Goal: Task Accomplishment & Management: Complete application form

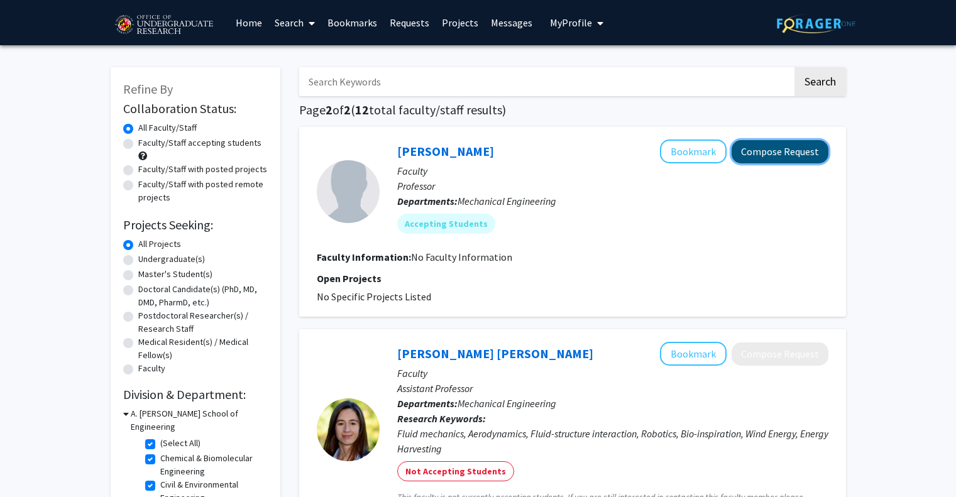
click at [781, 151] on button "Compose Request" at bounding box center [779, 151] width 97 height 23
click at [759, 156] on button "Compose Request" at bounding box center [779, 151] width 97 height 23
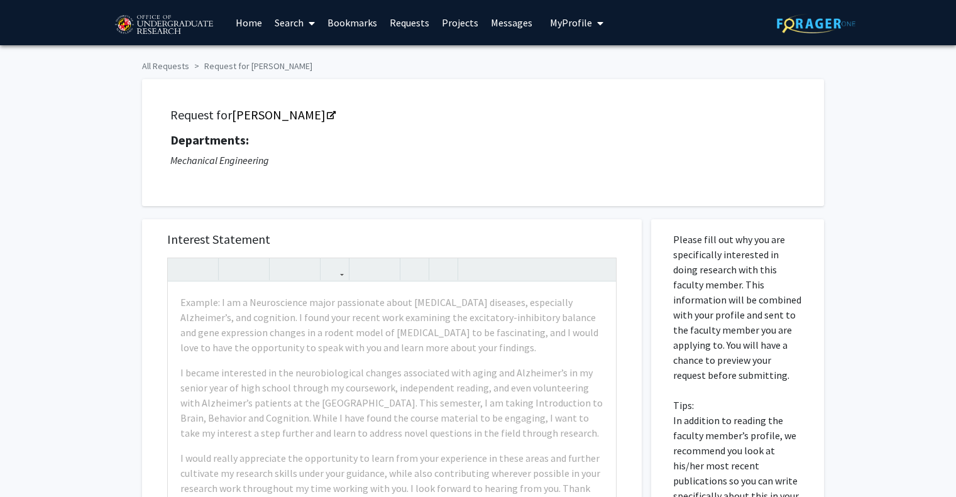
click at [759, 156] on p "Mechanical Engineering" at bounding box center [482, 160] width 625 height 15
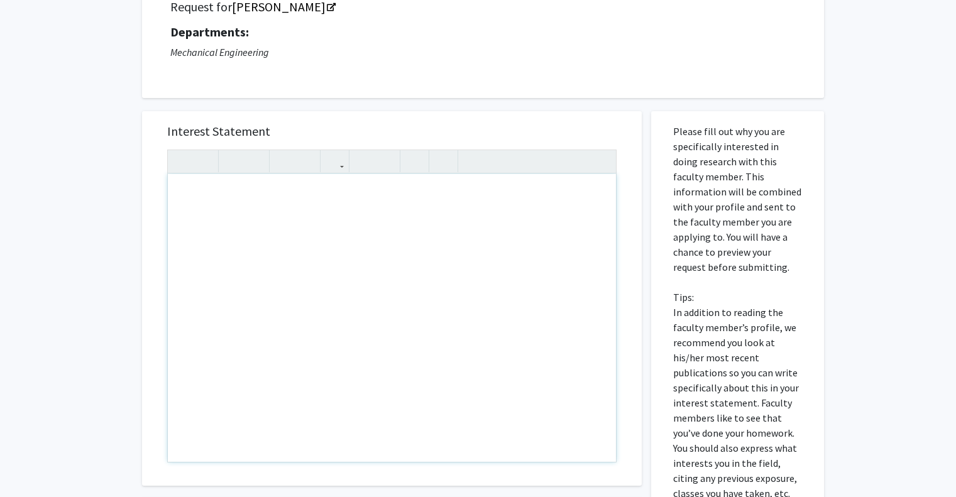
scroll to position [92, 0]
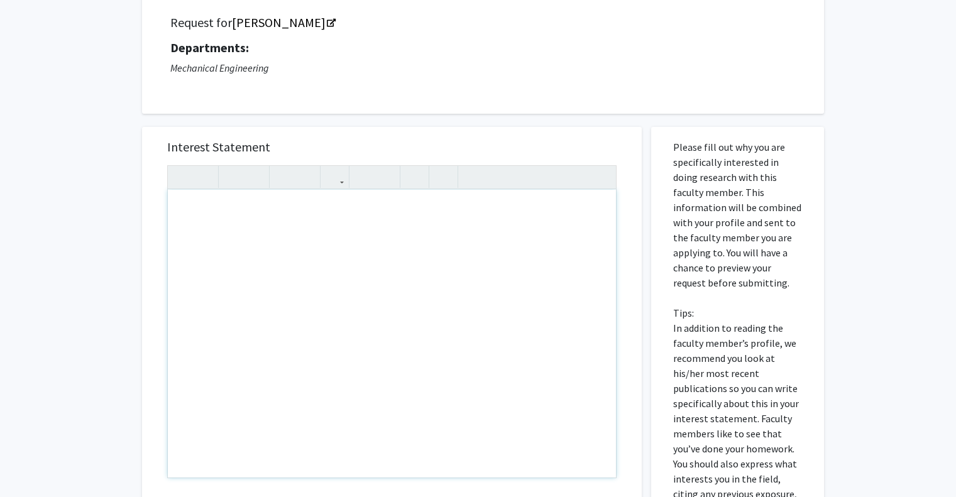
click at [411, 287] on div "Note to users with screen readers: Please press Alt+0 or Option+0 to deactivate…" at bounding box center [392, 334] width 448 height 288
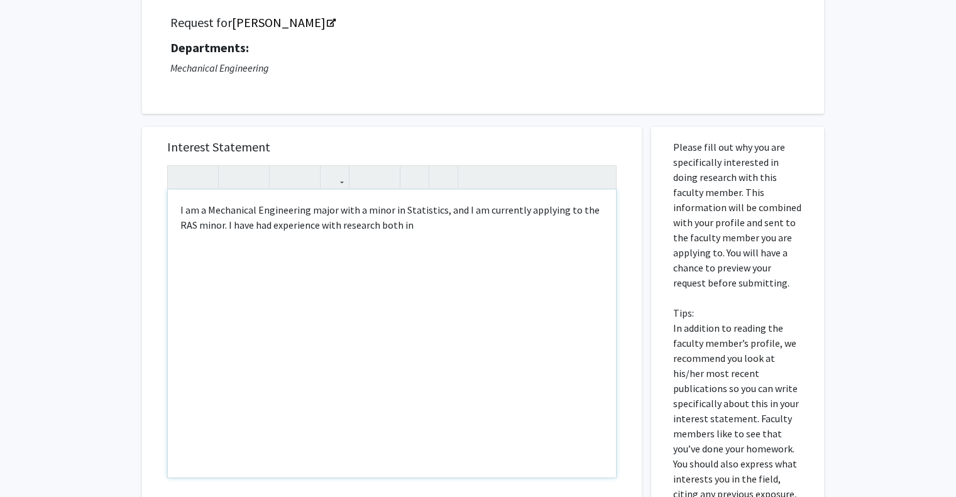
drag, startPoint x: 411, startPoint y: 287, endPoint x: 411, endPoint y: 295, distance: 8.2
click at [411, 295] on div "I am a Mechanical Engineering major with a minor in Statistics, and I am curren…" at bounding box center [392, 334] width 448 height 288
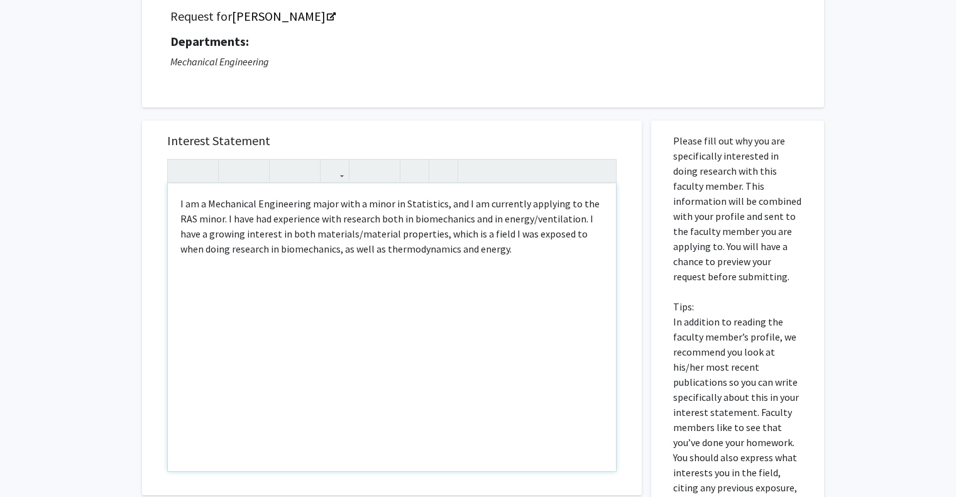
scroll to position [106, 0]
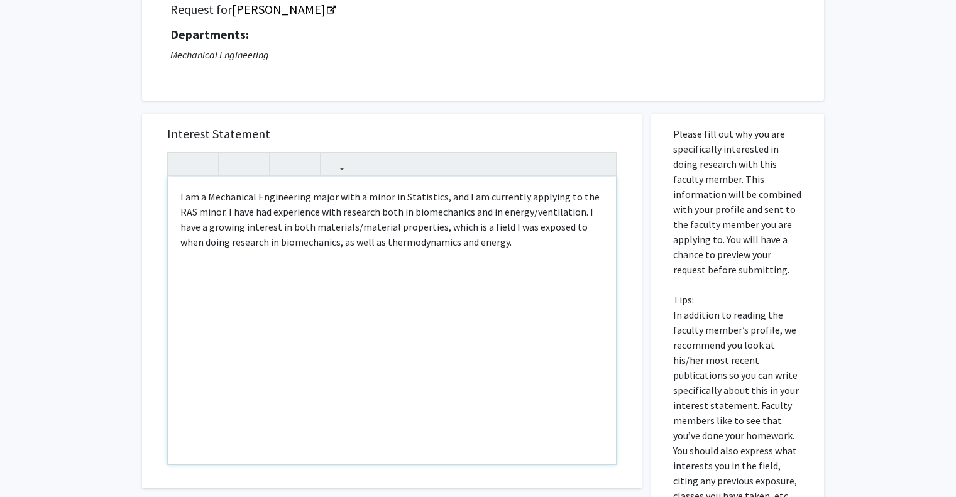
drag, startPoint x: 427, startPoint y: 331, endPoint x: 401, endPoint y: 355, distance: 35.6
click at [401, 355] on div "I am a Mechanical Engineering major with a minor in Statistics, and I am curren…" at bounding box center [392, 321] width 448 height 288
click at [508, 237] on div "I am a Mechanical Engineering major with a minor in Statistics, and I am curren…" at bounding box center [392, 321] width 448 height 288
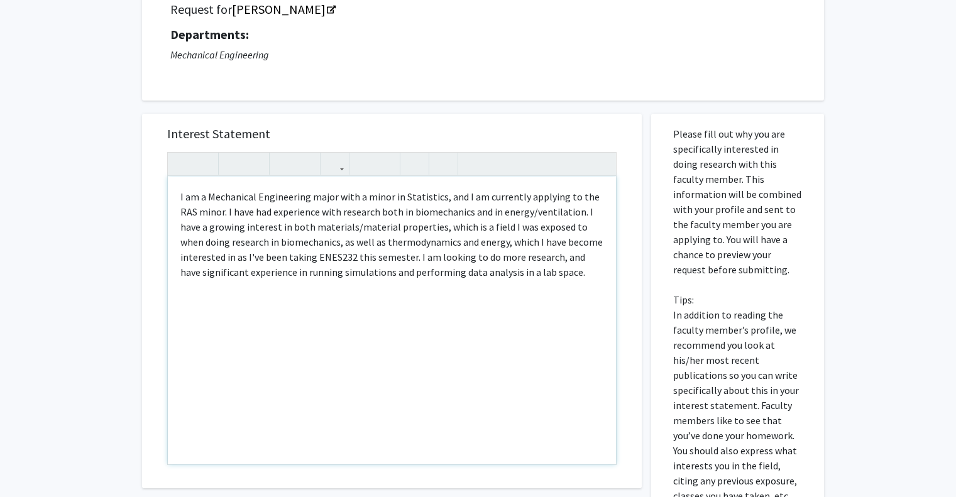
type textarea "I am a Mechanical Engineering major with a minor in Statistics, and I am curren…"
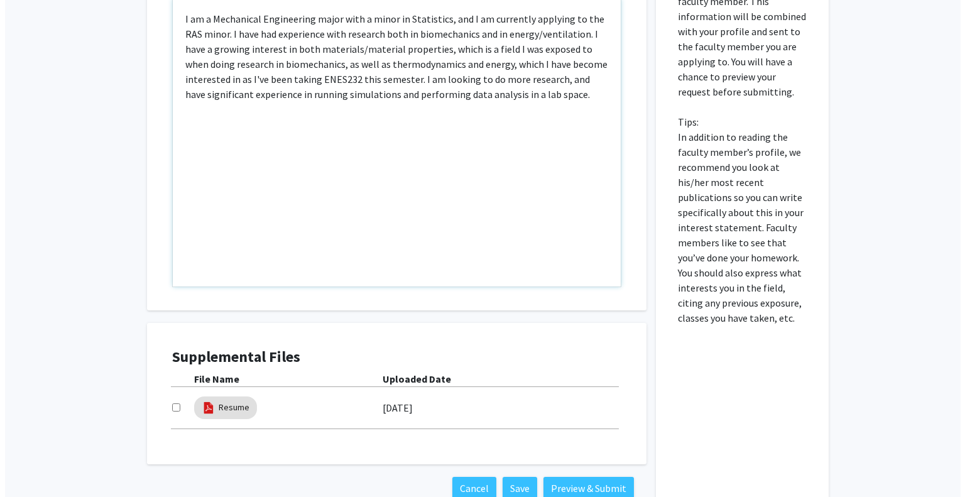
scroll to position [364, 0]
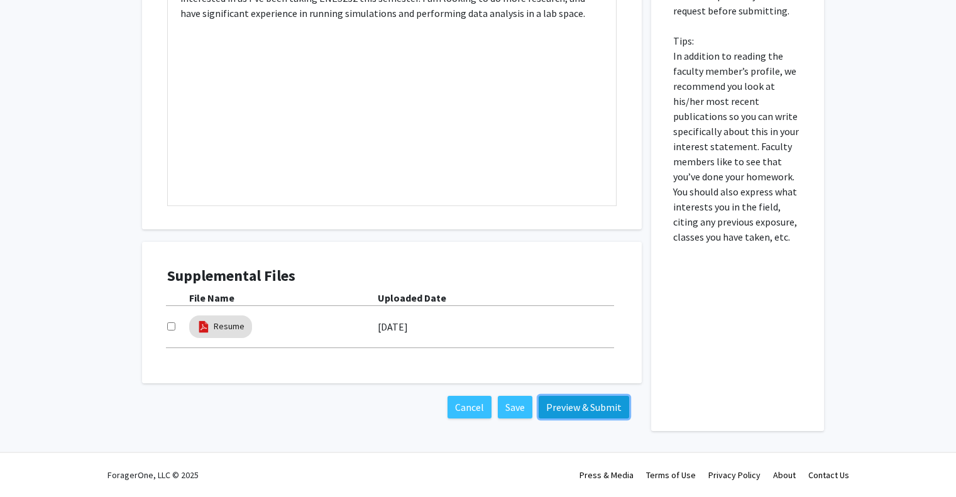
click at [560, 397] on button "Preview & Submit" at bounding box center [583, 407] width 90 height 23
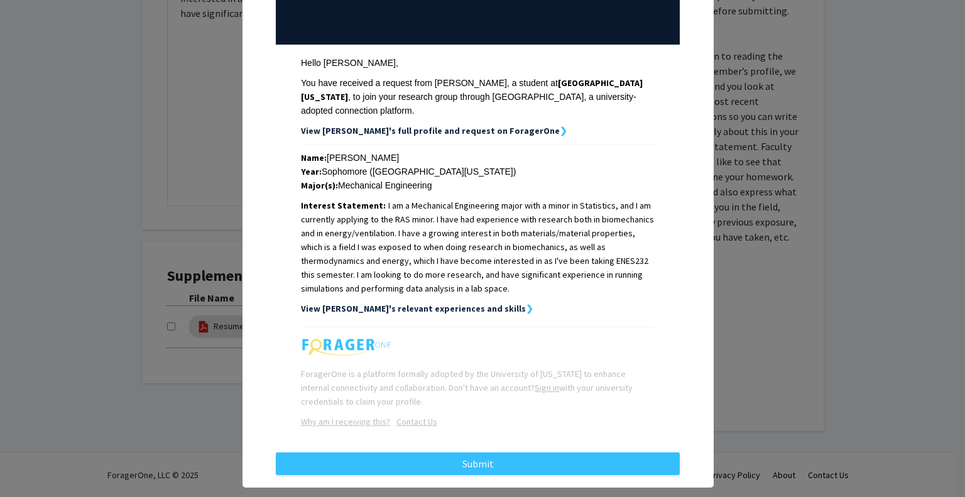
scroll to position [146, 0]
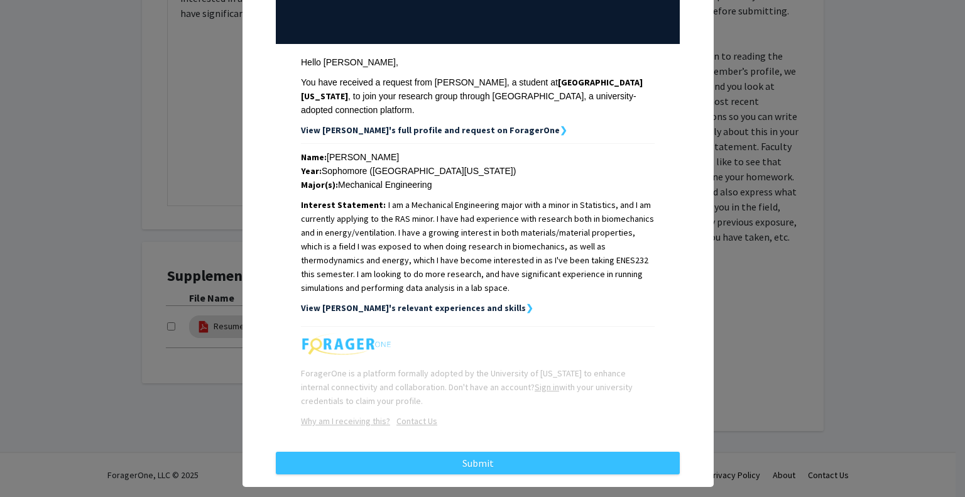
click at [430, 302] on strong "View [PERSON_NAME]'s relevant experiences and skills" at bounding box center [413, 307] width 225 height 11
click at [526, 302] on strong "❯" at bounding box center [530, 307] width 8 height 11
click at [378, 302] on strong "View [PERSON_NAME]'s relevant experiences and skills" at bounding box center [413, 307] width 225 height 11
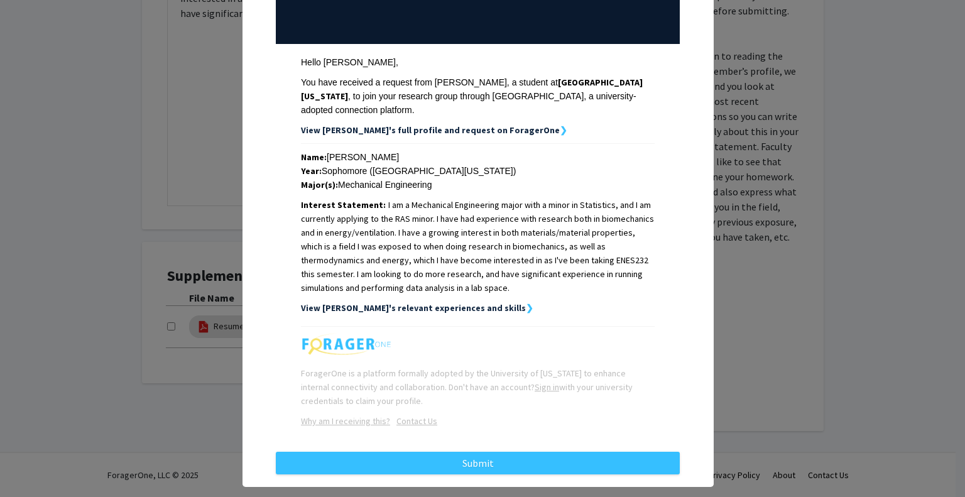
click at [420, 285] on div "Name: [PERSON_NAME] Year: Sophomore ([GEOGRAPHIC_DATA][US_STATE]) Major(s): Mec…" at bounding box center [478, 232] width 354 height 165
click at [461, 301] on div "View [PERSON_NAME]'s relevant experiences and skills ❯" at bounding box center [478, 308] width 354 height 14
click at [461, 302] on strong "View [PERSON_NAME]'s relevant experiences and skills" at bounding box center [413, 307] width 225 height 11
click at [436, 302] on strong "View [PERSON_NAME]'s relevant experiences and skills" at bounding box center [413, 307] width 225 height 11
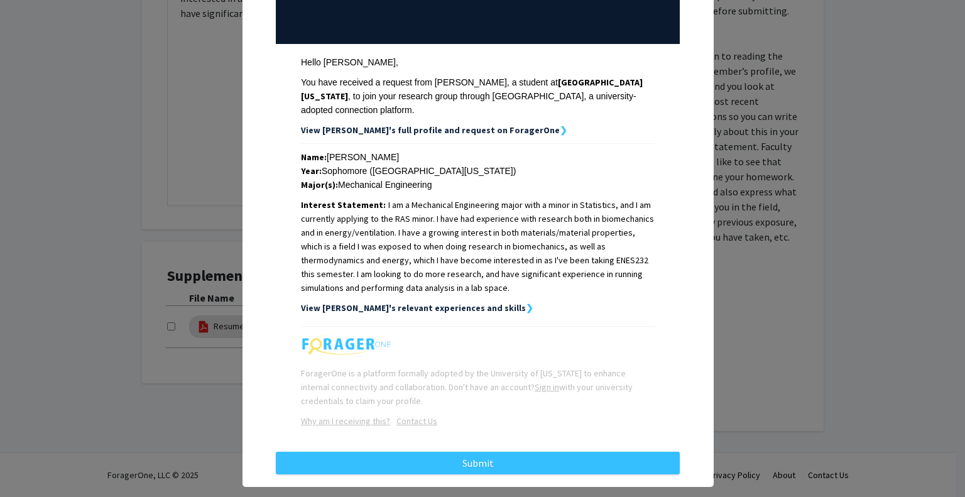
click at [433, 124] on strong "View [PERSON_NAME]'s full profile and request on ForagerOne" at bounding box center [430, 129] width 259 height 11
click at [494, 144] on td "Name: [PERSON_NAME] Year: Sophomore ([GEOGRAPHIC_DATA][US_STATE]) Major(s): Mec…" at bounding box center [478, 235] width 404 height 182
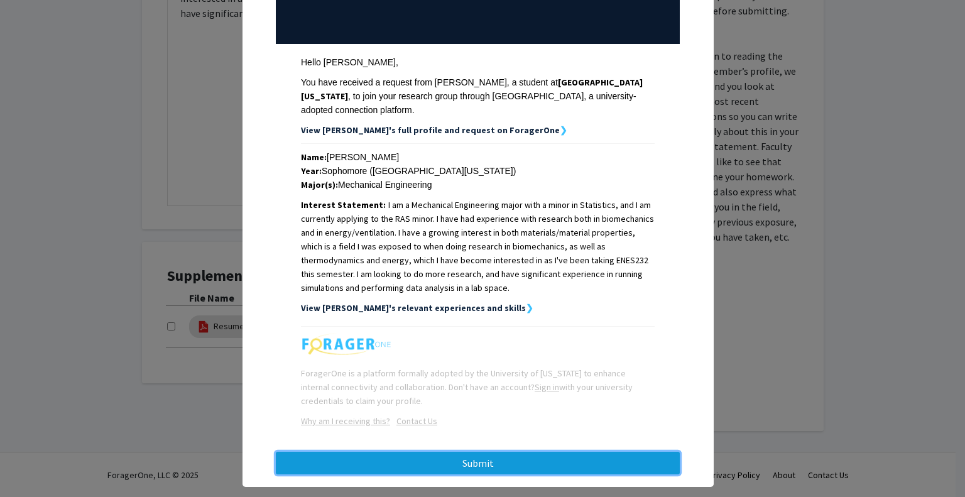
click at [459, 452] on button "Submit" at bounding box center [478, 463] width 404 height 23
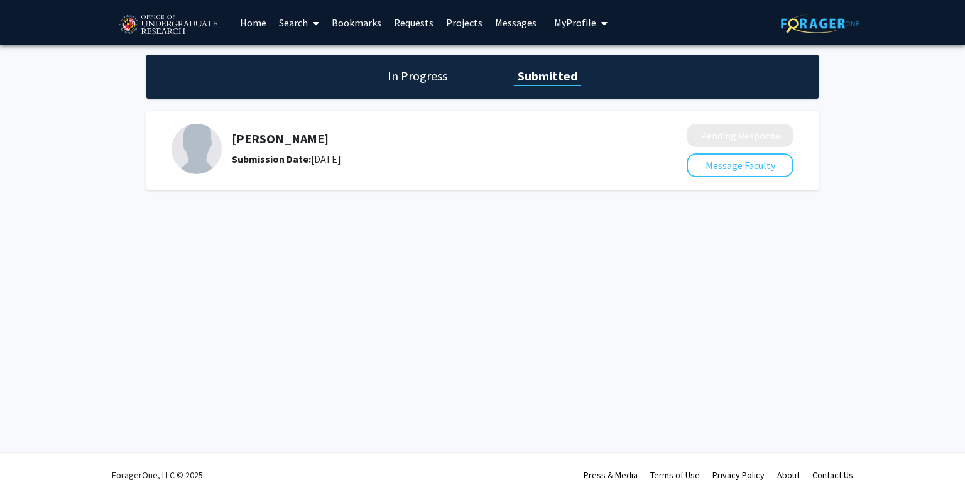
click at [401, 26] on link "Requests" at bounding box center [414, 23] width 52 height 44
click at [390, 25] on link "Requests" at bounding box center [414, 23] width 52 height 44
click at [312, 28] on span at bounding box center [313, 23] width 11 height 44
click at [313, 45] on span "Faculty/Staff" at bounding box center [319, 57] width 92 height 25
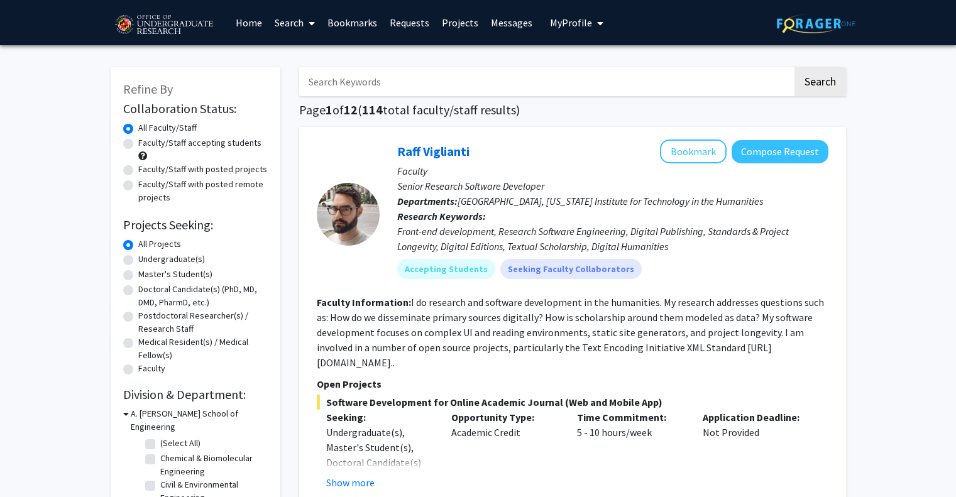
click at [185, 256] on label "Undergraduate(s)" at bounding box center [171, 259] width 67 height 13
click at [146, 256] on input "Undergraduate(s)" at bounding box center [142, 257] width 8 height 8
radio input "true"
click at [134, 240] on div "All Projects" at bounding box center [195, 244] width 144 height 15
click at [138, 241] on label "All Projects" at bounding box center [159, 243] width 43 height 13
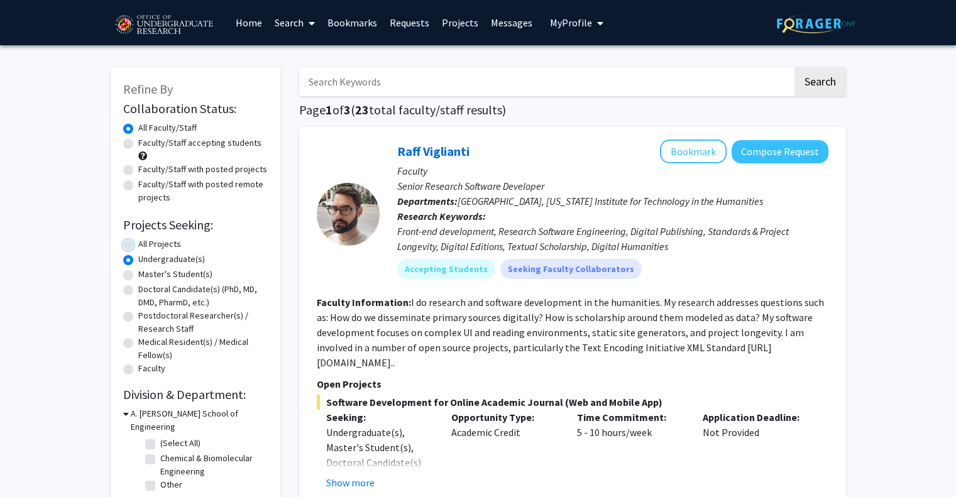
click at [138, 241] on input "All Projects" at bounding box center [142, 241] width 8 height 8
radio input "true"
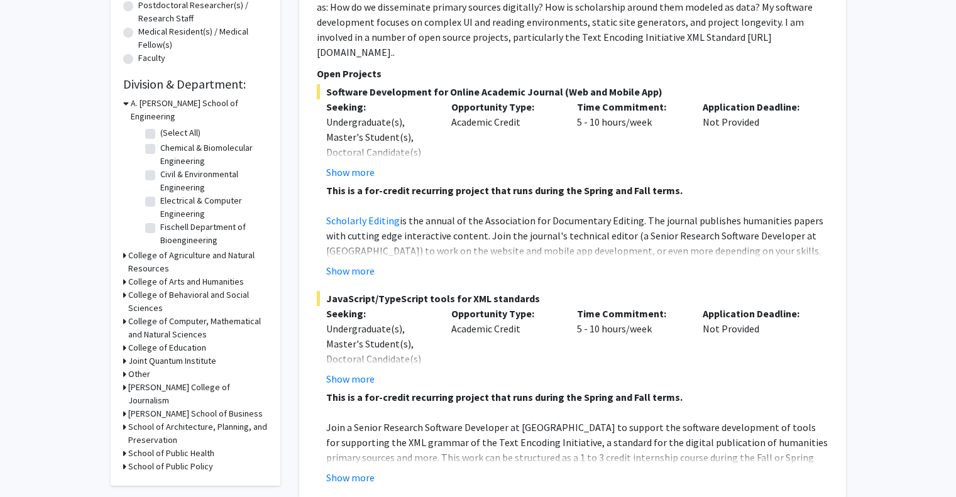
scroll to position [311, 0]
click at [127, 354] on div "Joint Quantum Institute" at bounding box center [195, 360] width 144 height 13
click at [121, 344] on div "Refine By Collaboration Status: Collaboration Status All Faculty/Staff Collabor…" at bounding box center [196, 120] width 170 height 729
click at [128, 354] on h3 "Joint Quantum Institute" at bounding box center [172, 360] width 88 height 13
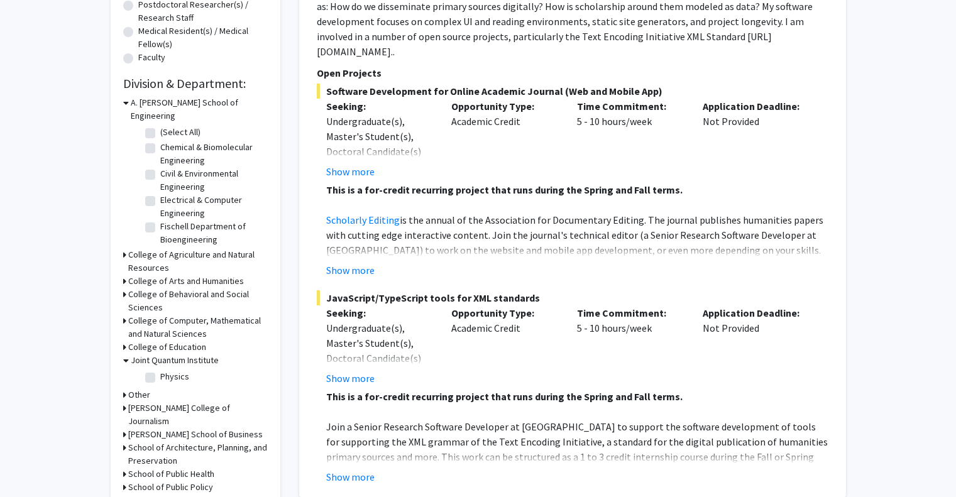
click at [160, 370] on label "Physics" at bounding box center [174, 376] width 29 height 13
click at [160, 370] on input "Physics" at bounding box center [164, 374] width 8 height 8
checkbox input "true"
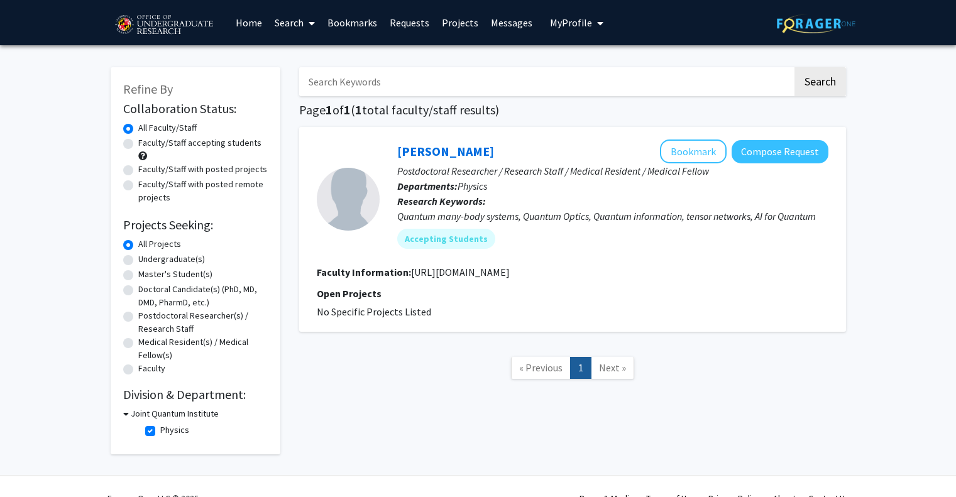
click at [156, 425] on fg-checkbox "Physics Physics" at bounding box center [204, 430] width 119 height 15
click at [155, 425] on fg-checkbox "Physics Physics" at bounding box center [204, 430] width 119 height 15
click at [160, 435] on label "Physics" at bounding box center [174, 429] width 29 height 13
click at [160, 432] on input "Physics" at bounding box center [164, 427] width 8 height 8
checkbox input "false"
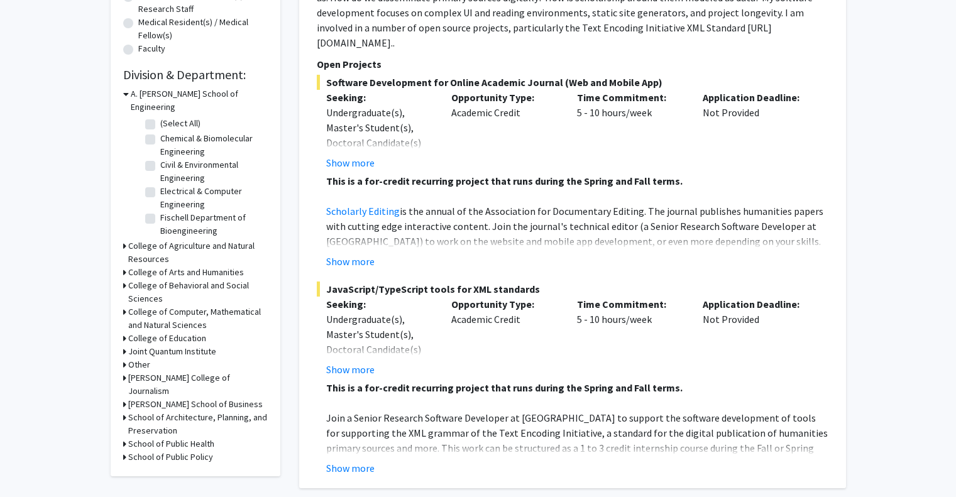
scroll to position [325, 0]
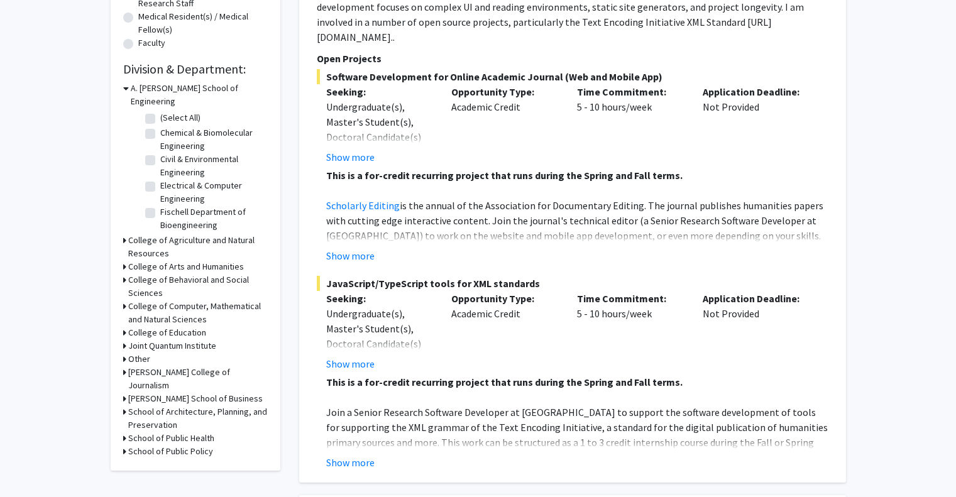
click at [121, 349] on div "Refine By Collaboration Status: Collaboration Status All Faculty/Staff Collabor…" at bounding box center [196, 106] width 170 height 729
click at [126, 352] on div "Other" at bounding box center [195, 358] width 144 height 13
click at [123, 346] on div "Refine By Collaboration Status: Collaboration Status All Faculty/Staff Collabor…" at bounding box center [196, 106] width 170 height 729
click at [128, 352] on h3 "Other" at bounding box center [139, 358] width 22 height 13
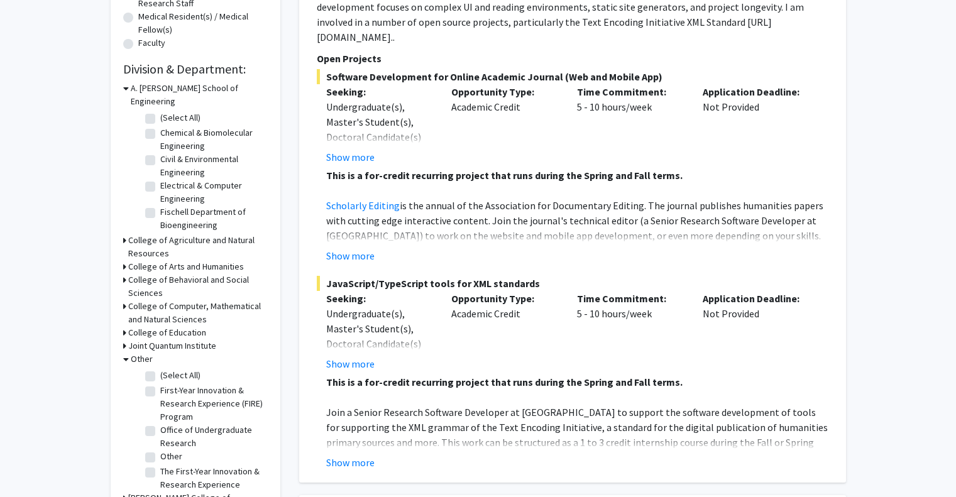
scroll to position [345, 0]
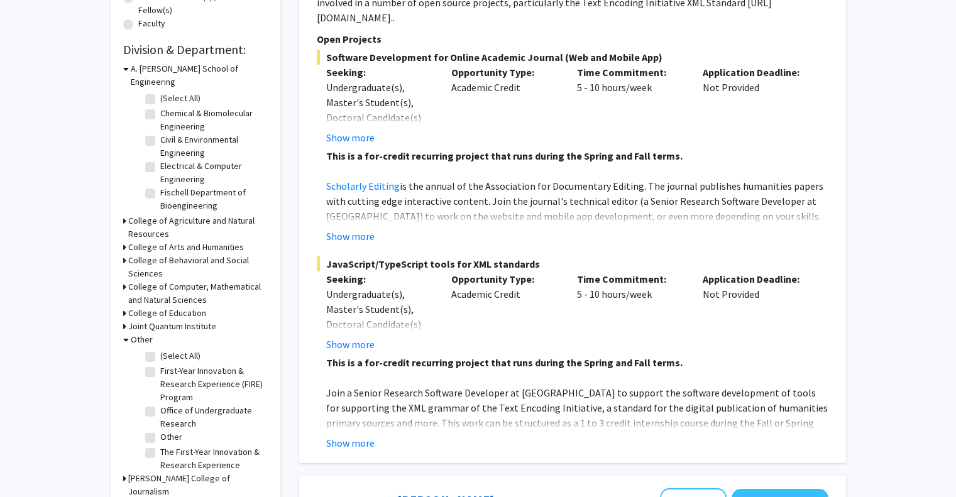
click at [160, 404] on label "Office of Undergraduate Research" at bounding box center [212, 417] width 104 height 26
click at [160, 404] on input "Office of Undergraduate Research" at bounding box center [164, 408] width 8 height 8
checkbox input "true"
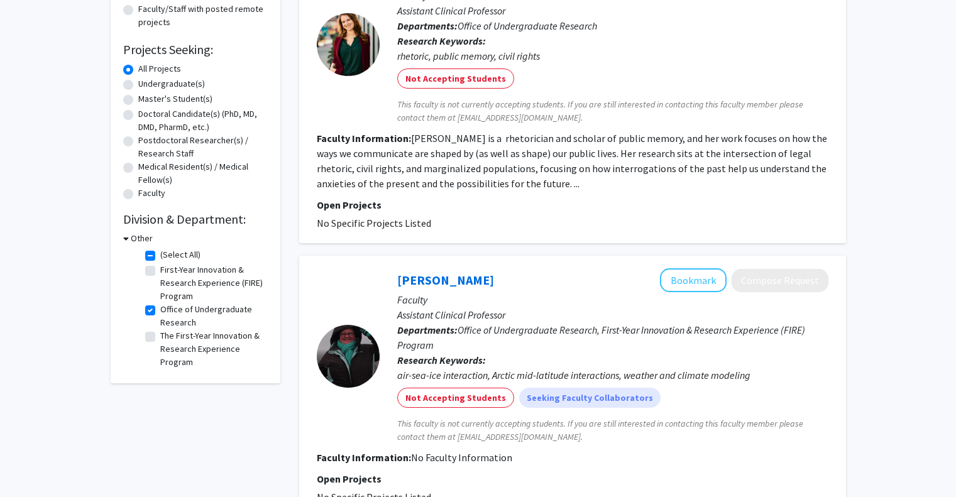
scroll to position [176, 0]
click at [160, 308] on label "Office of Undergraduate Research" at bounding box center [212, 315] width 104 height 26
click at [160, 308] on input "Office of Undergraduate Research" at bounding box center [164, 306] width 8 height 8
checkbox input "false"
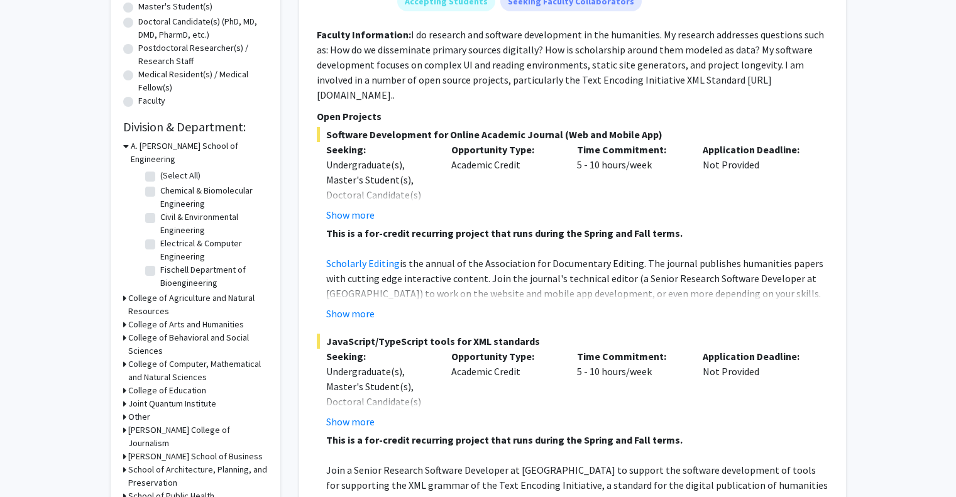
scroll to position [267, 0]
click at [160, 170] on label "(Select All)" at bounding box center [180, 176] width 40 height 13
click at [160, 170] on input "(Select All)" at bounding box center [164, 174] width 8 height 8
checkbox input "true"
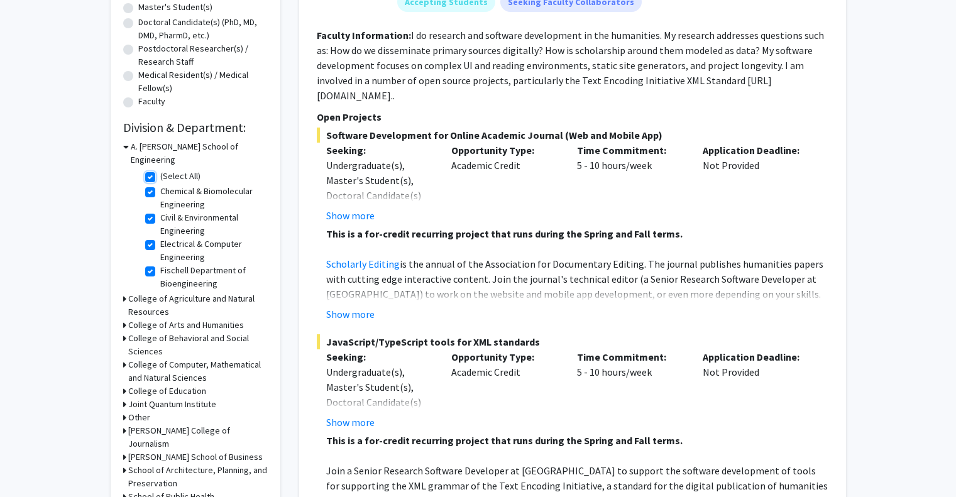
checkbox input "true"
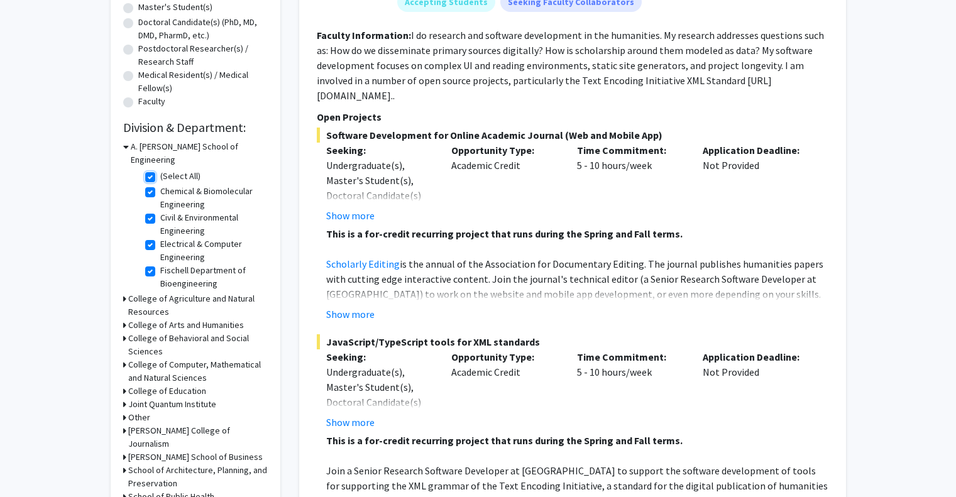
checkbox input "true"
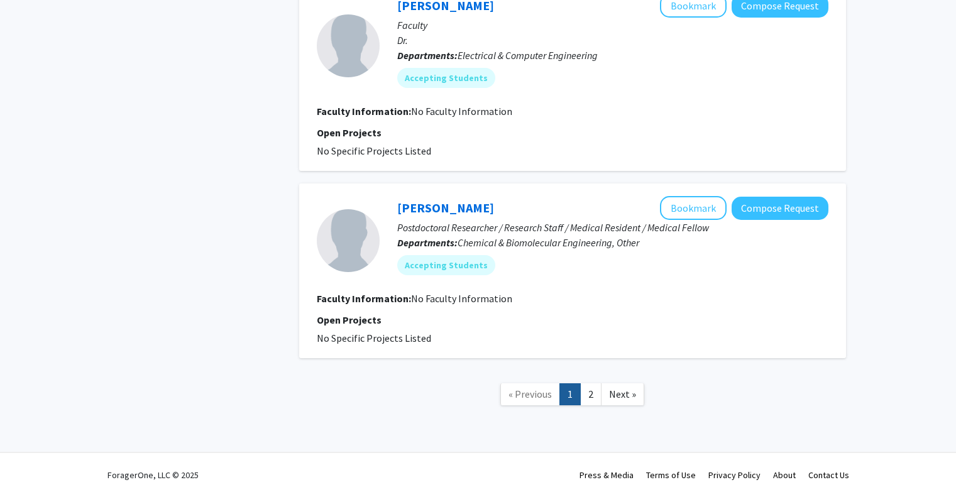
scroll to position [2296, 0]
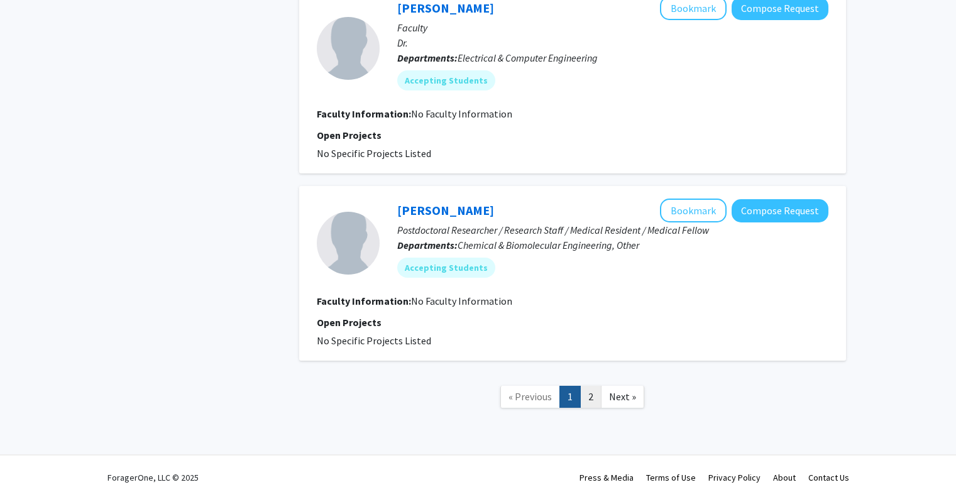
click at [592, 395] on link "2" at bounding box center [590, 397] width 21 height 22
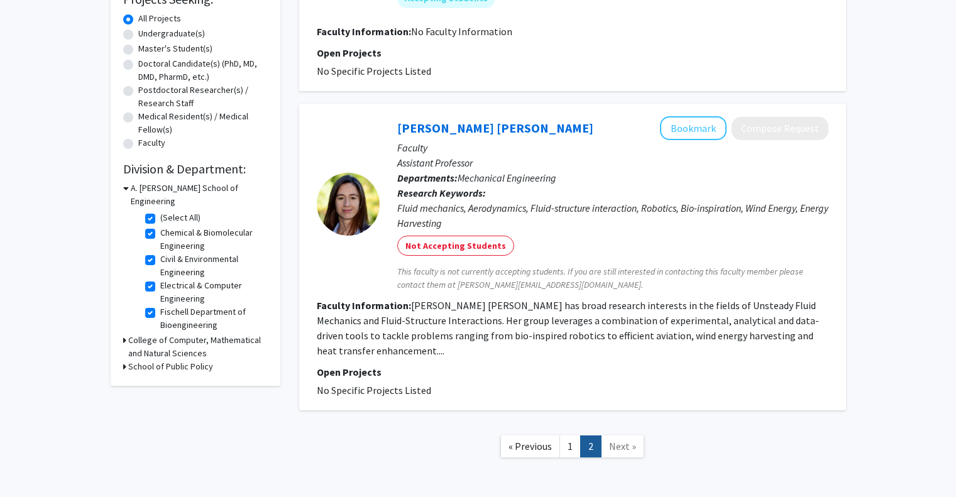
scroll to position [278, 0]
